Goal: Task Accomplishment & Management: Use online tool/utility

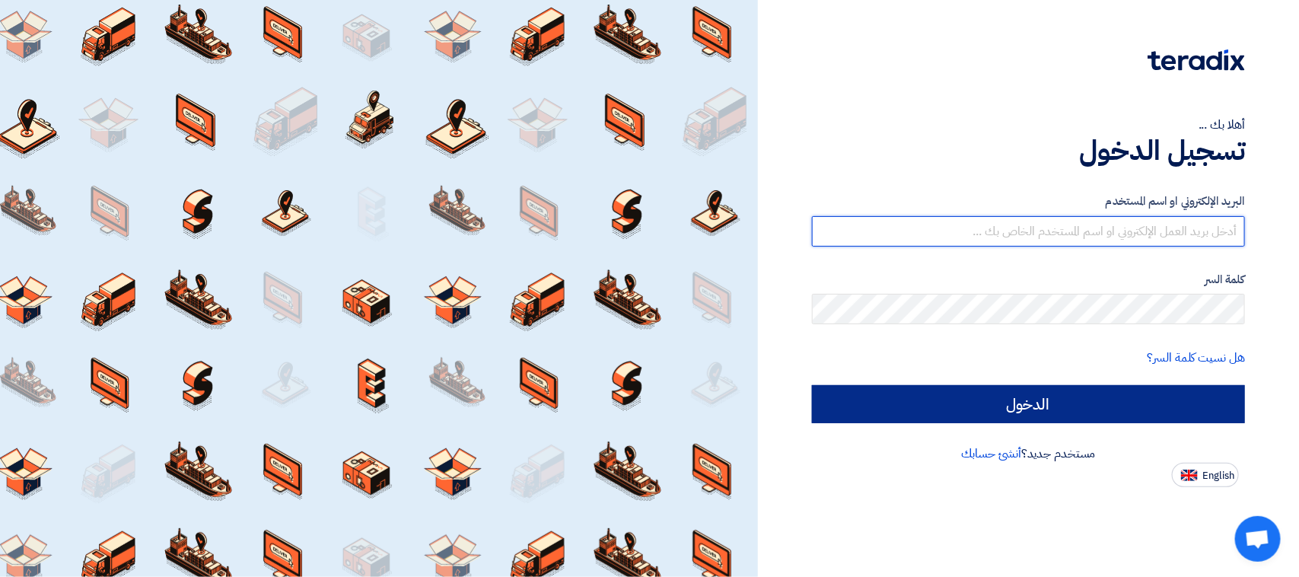
type input "[PERSON_NAME][EMAIL_ADDRESS][DOMAIN_NAME]"
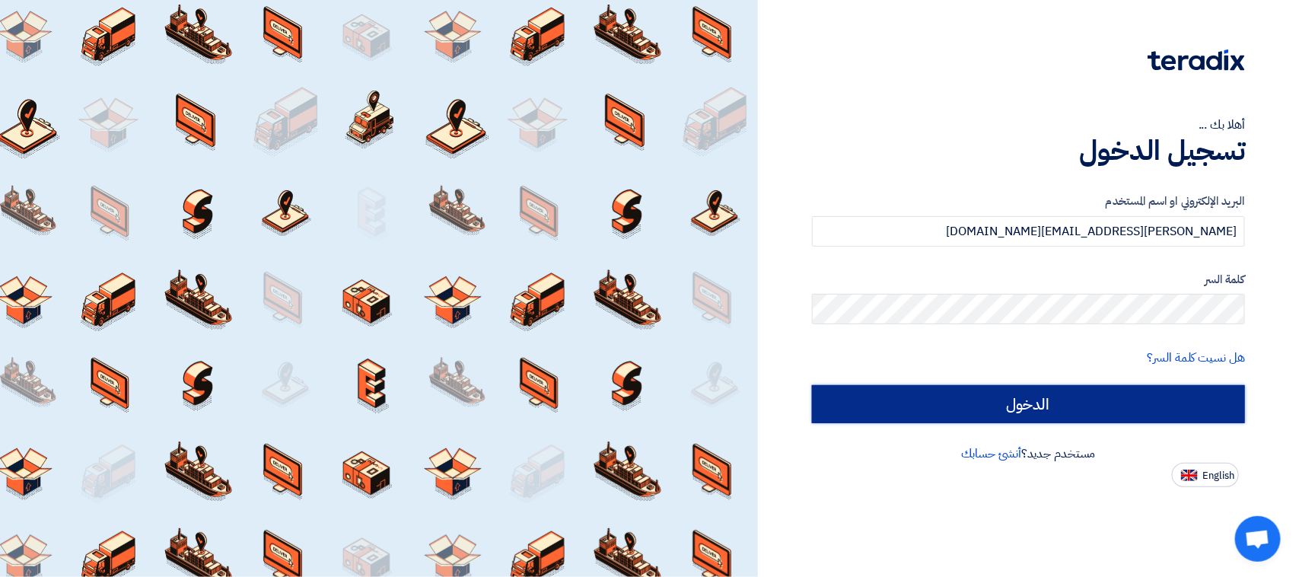
click at [1001, 400] on input "الدخول" at bounding box center [1028, 404] width 433 height 38
type input "Sign in"
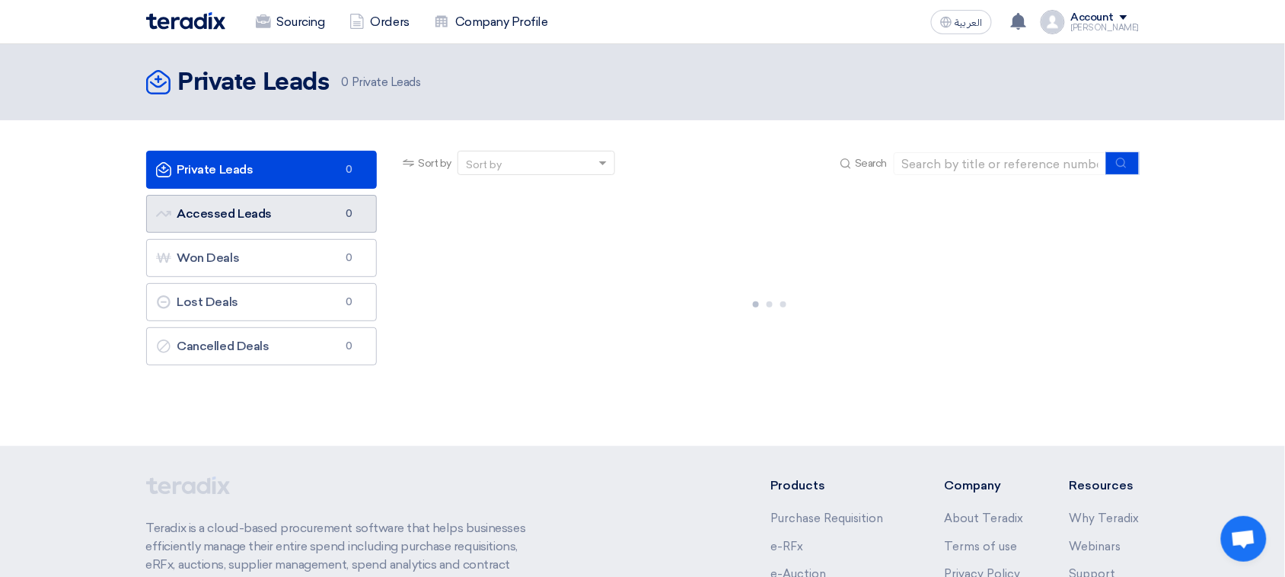
click at [320, 222] on link "Accessed Leads Accessed Leads 0" at bounding box center [261, 214] width 231 height 38
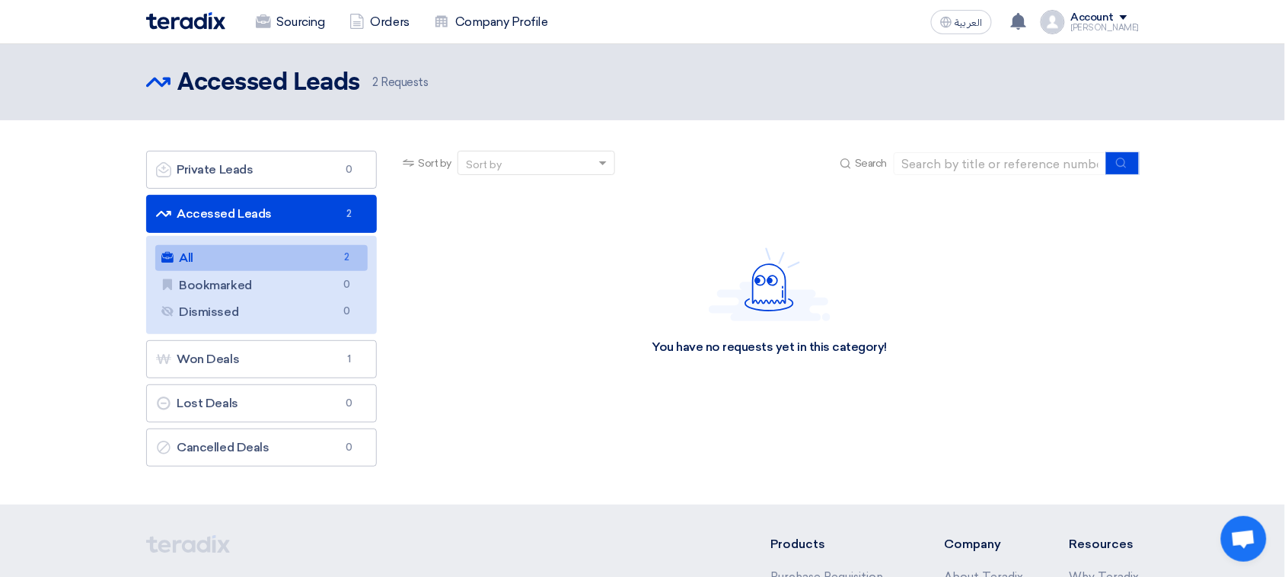
click at [328, 260] on link "All All 2" at bounding box center [261, 258] width 213 height 26
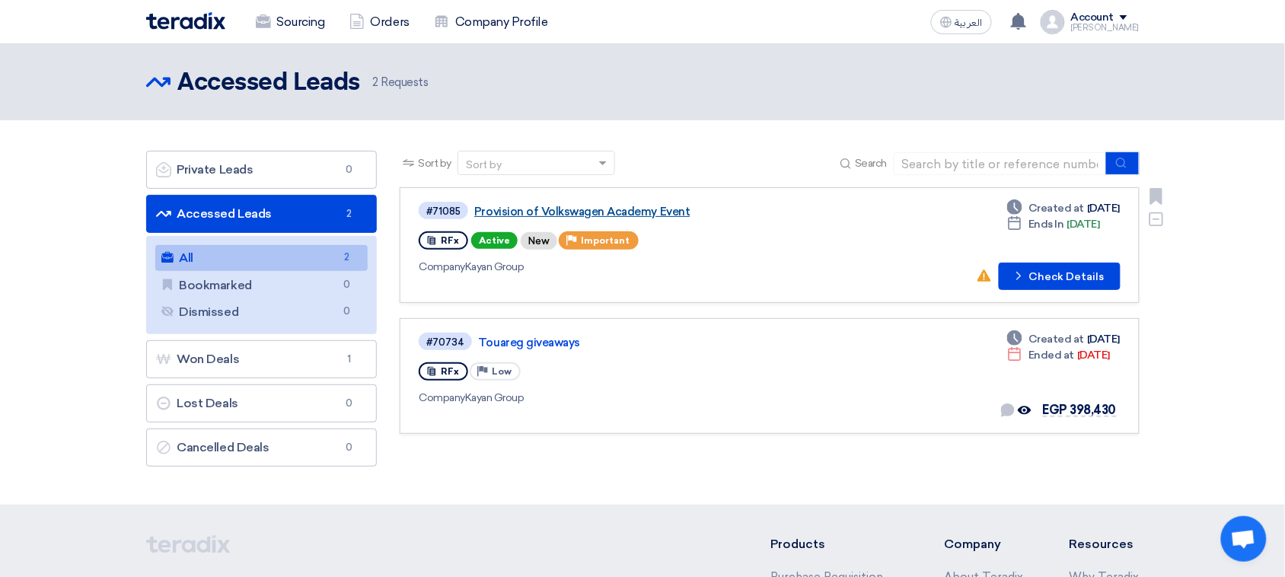
click at [548, 206] on link "Provision of Volkswagen Academy Event" at bounding box center [664, 212] width 381 height 14
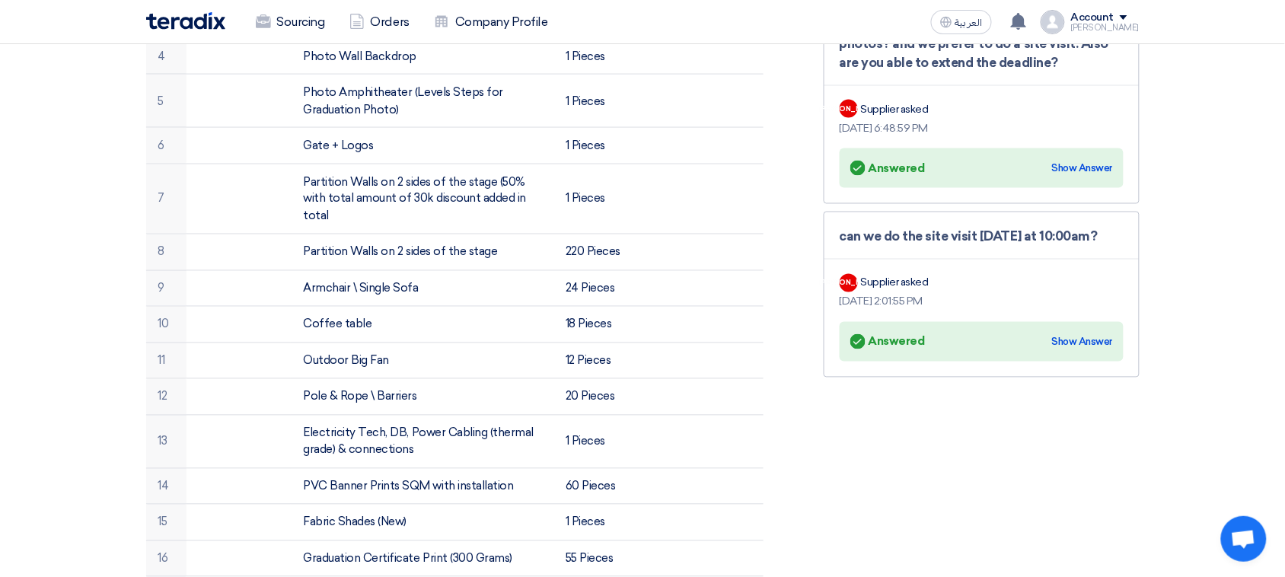
scroll to position [1237, 0]
